Goal: Task Accomplishment & Management: Manage account settings

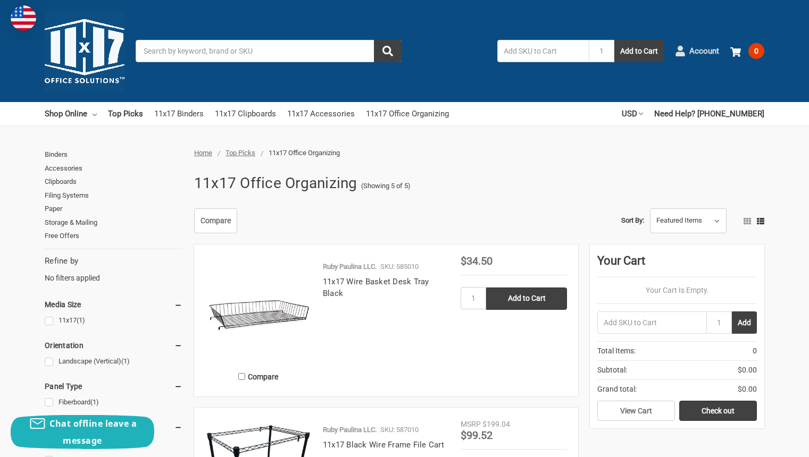
click at [688, 51] on link "Account" at bounding box center [697, 51] width 44 height 28
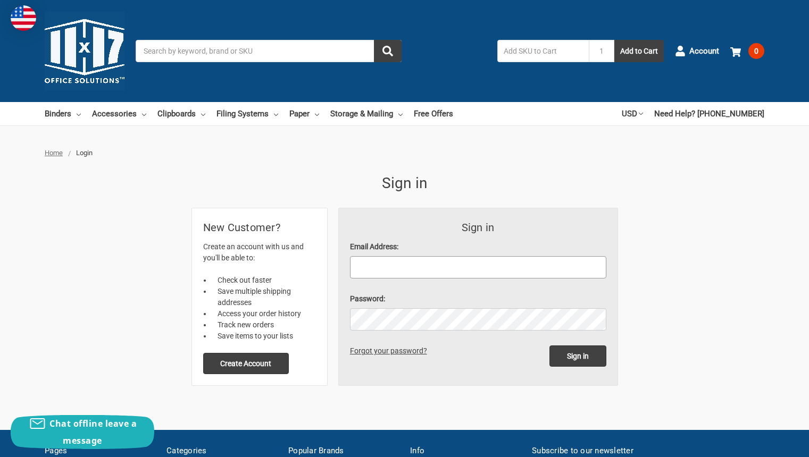
click at [442, 273] on input "Email Address:" at bounding box center [478, 267] width 256 height 22
type input "cmcevoy@thesupplyroom.com"
click at [455, 262] on input "cmcevoy@thesupplyroom.com" at bounding box center [478, 267] width 256 height 22
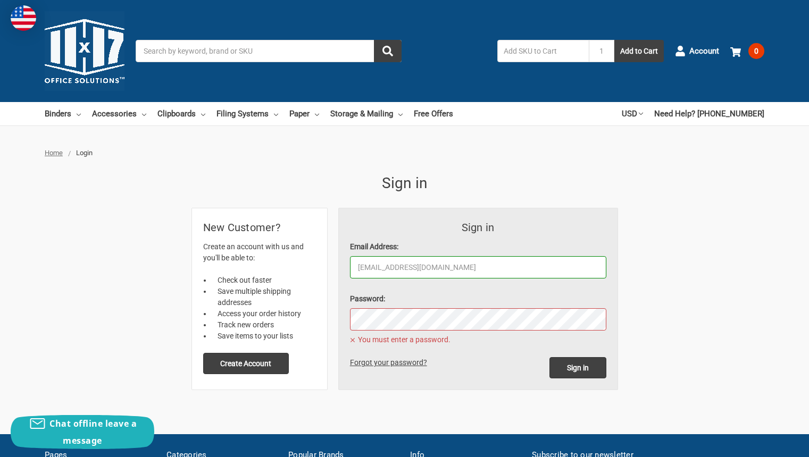
click at [635, 271] on div "Home Login Sign in Sign in Email Address: cmcevoy@thesupplyroom.com Password: Y…" at bounding box center [404, 269] width 719 height 242
